Goal: Navigation & Orientation: Find specific page/section

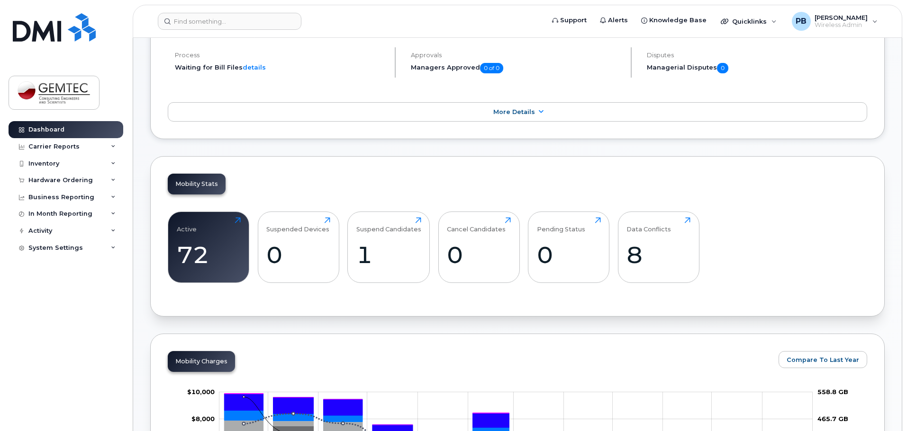
scroll to position [237, 0]
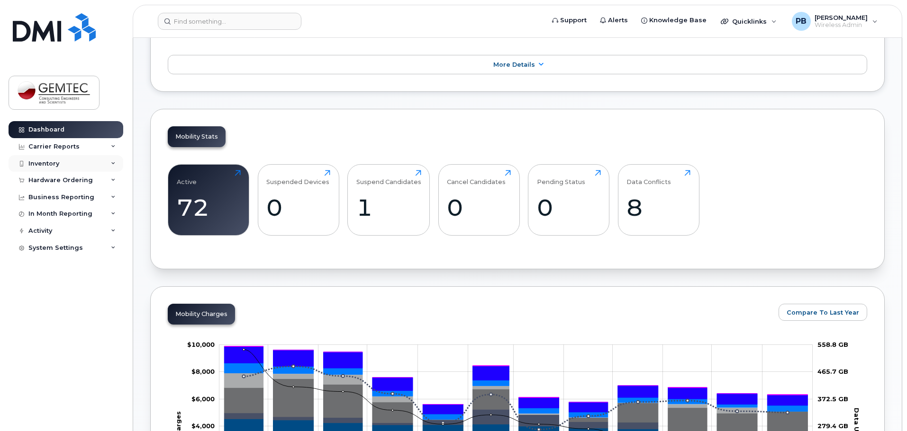
click at [51, 162] on div "Inventory" at bounding box center [43, 164] width 31 height 8
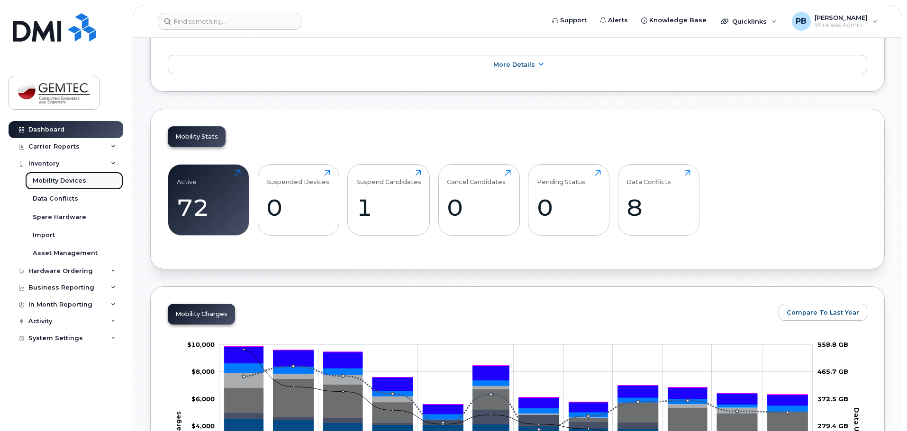
click at [45, 184] on div "Mobility Devices" at bounding box center [60, 181] width 54 height 9
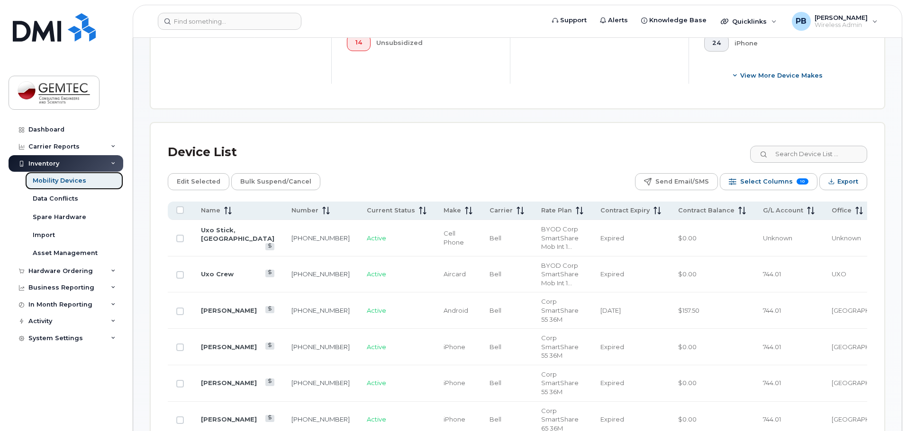
scroll to position [379, 0]
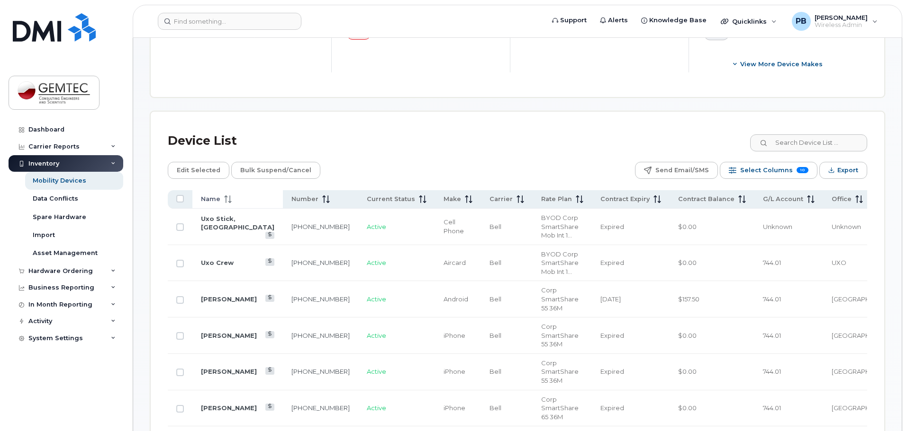
click at [228, 196] on icon at bounding box center [228, 200] width 8 height 8
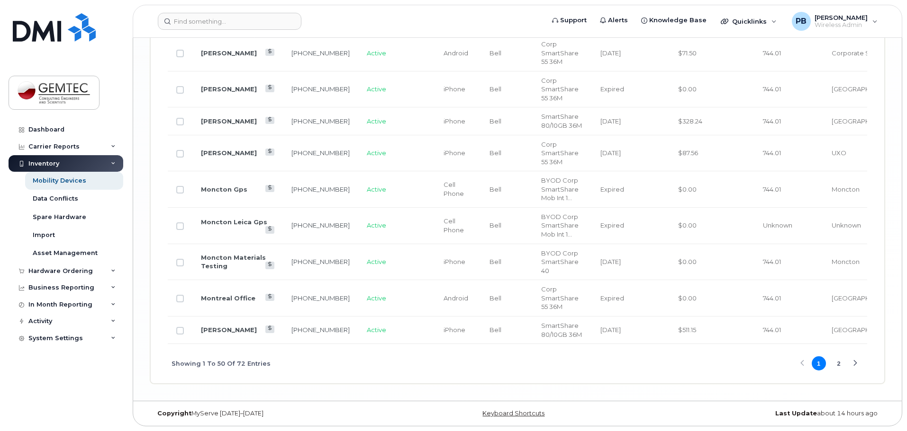
scroll to position [2010, 0]
click at [836, 361] on button "2" at bounding box center [838, 364] width 14 height 14
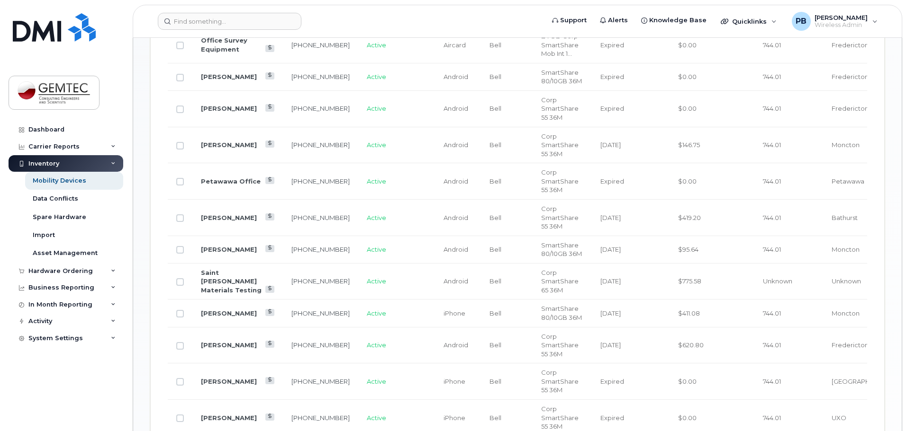
scroll to position [544, 0]
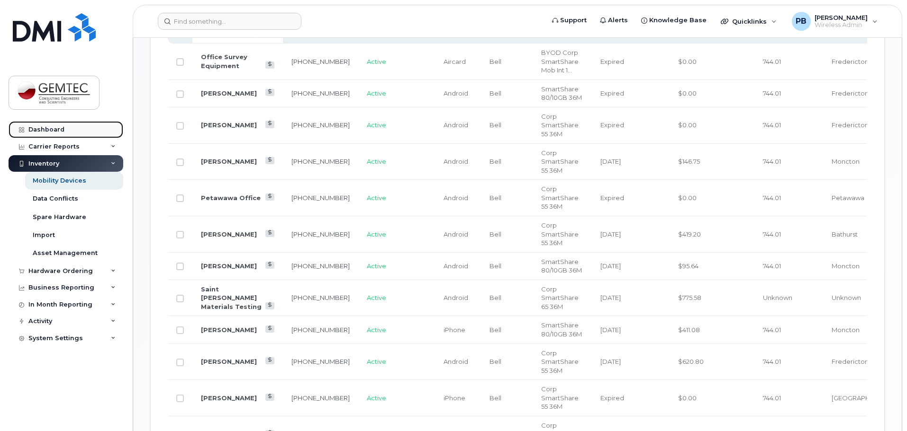
click at [44, 132] on div "Dashboard" at bounding box center [46, 130] width 36 height 8
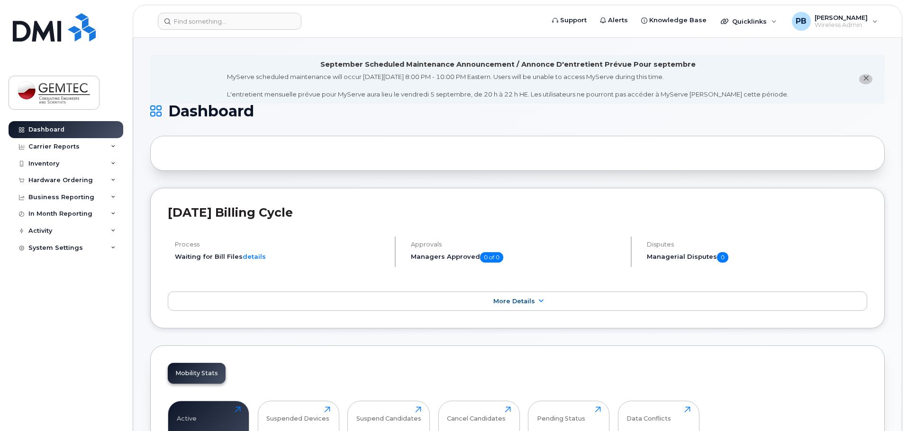
scroll to position [47, 0]
